Goal: Task Accomplishment & Management: Complete application form

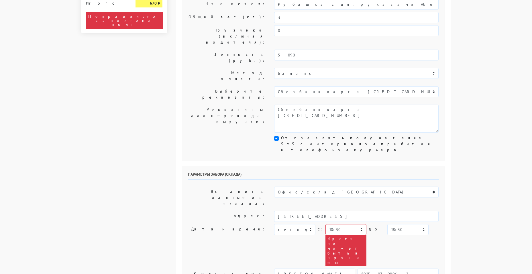
scroll to position [172, 0]
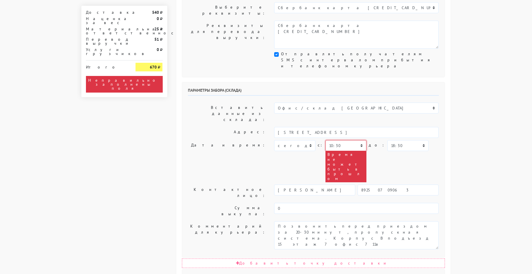
click at [333, 140] on select "00:00 00:30 01:00 01:30 02:00 02:30 03:00 03:30 04:00 04:30 05:00 05:30 06:00 0…" at bounding box center [345, 145] width 41 height 11
select select "16:00"
click at [325, 140] on select "00:00 00:30 01:00 01:30 02:00 02:30 03:00 03:30 04:00 04:30 05:00 05:30 06:00 0…" at bounding box center [345, 145] width 41 height 11
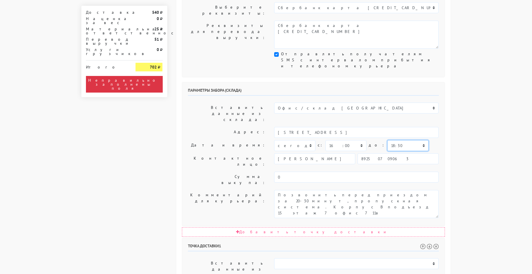
click at [387, 140] on select "00:00 00:30 01:00 01:30 02:00 02:30 03:00 03:30 04:00 04:30 05:00 05:30 06:00 0…" at bounding box center [407, 145] width 41 height 11
select select "17:00"
click at [387, 140] on select "00:00 00:30 01:00 01:30 02:00 02:30 03:00 03:30 04:00 04:30 05:00 05:30 06:00 0…" at bounding box center [407, 145] width 41 height 11
select select "17:00"
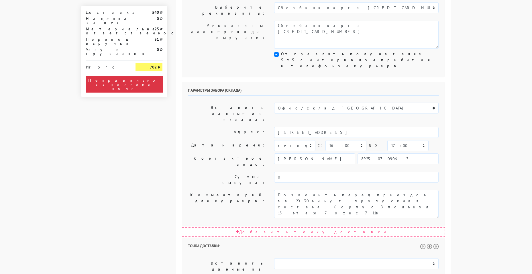
select select "18:00"
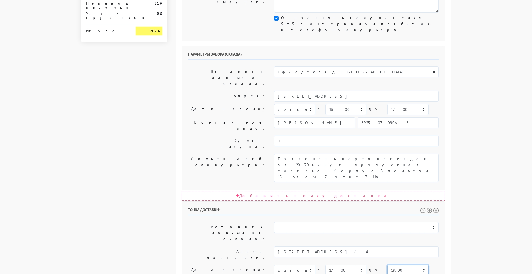
scroll to position [254, 0]
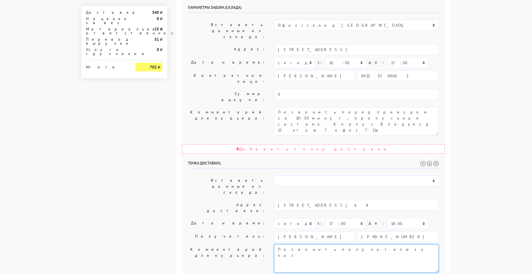
click at [331, 244] on textarea "Позвонить получателю за час" at bounding box center [356, 258] width 164 height 28
type textarea "Позвонить получателю за час и полчаса"
